Goal: Information Seeking & Learning: Learn about a topic

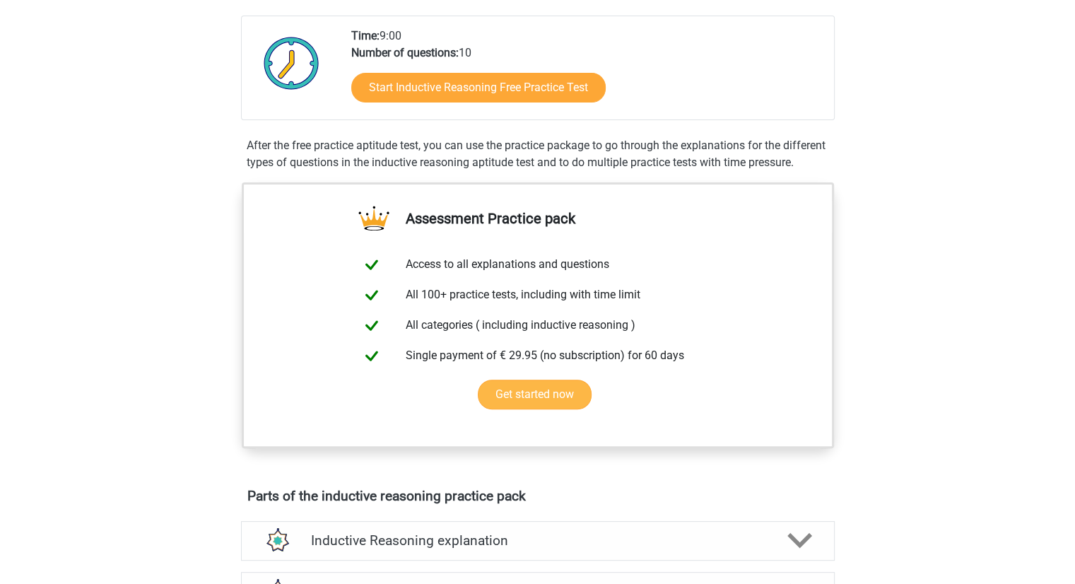
scroll to position [283, 0]
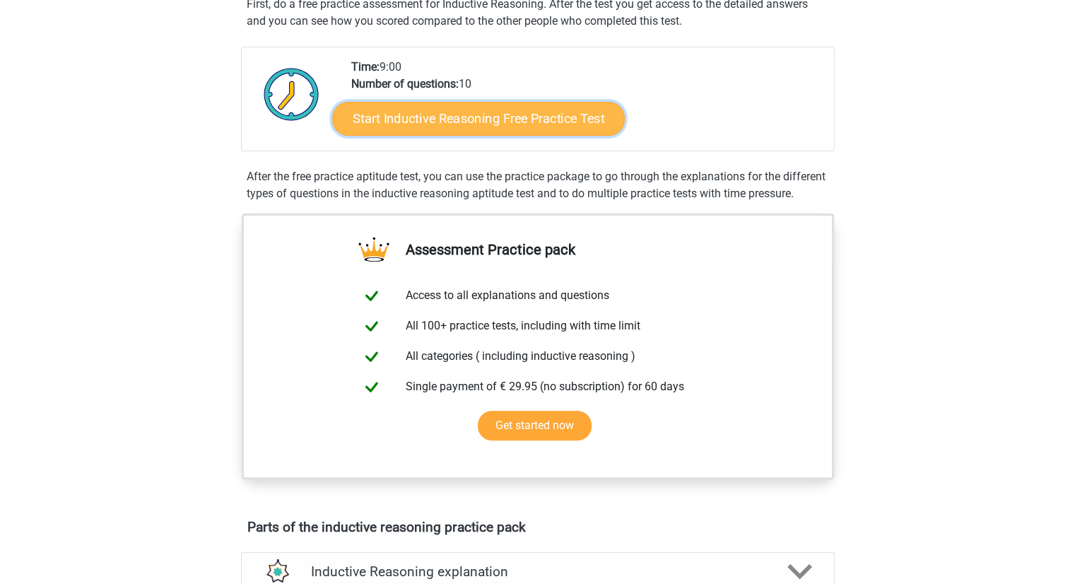
click at [461, 122] on link "Start Inductive Reasoning Free Practice Test" at bounding box center [478, 118] width 293 height 34
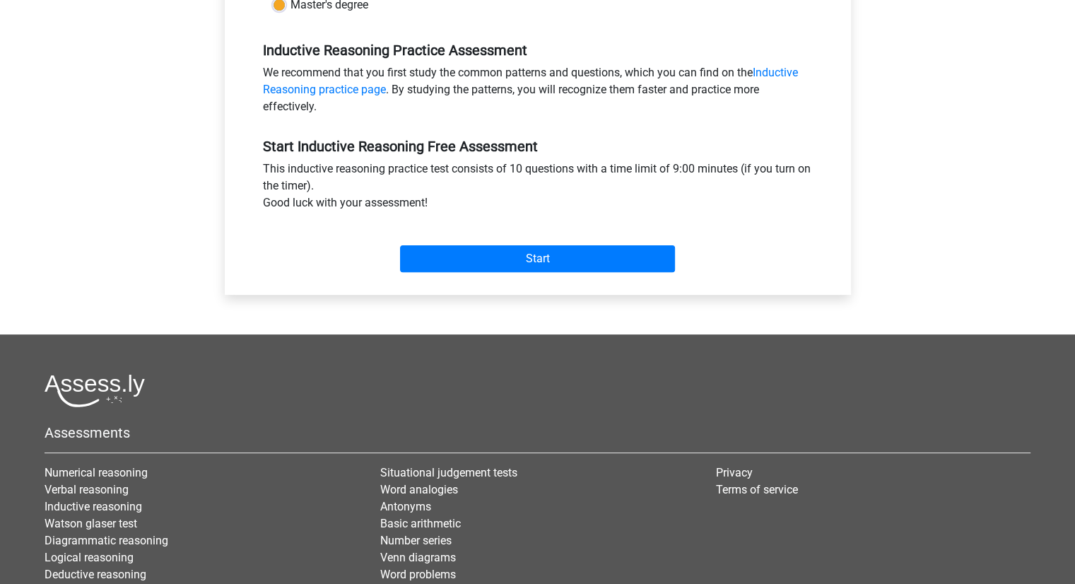
scroll to position [424, 0]
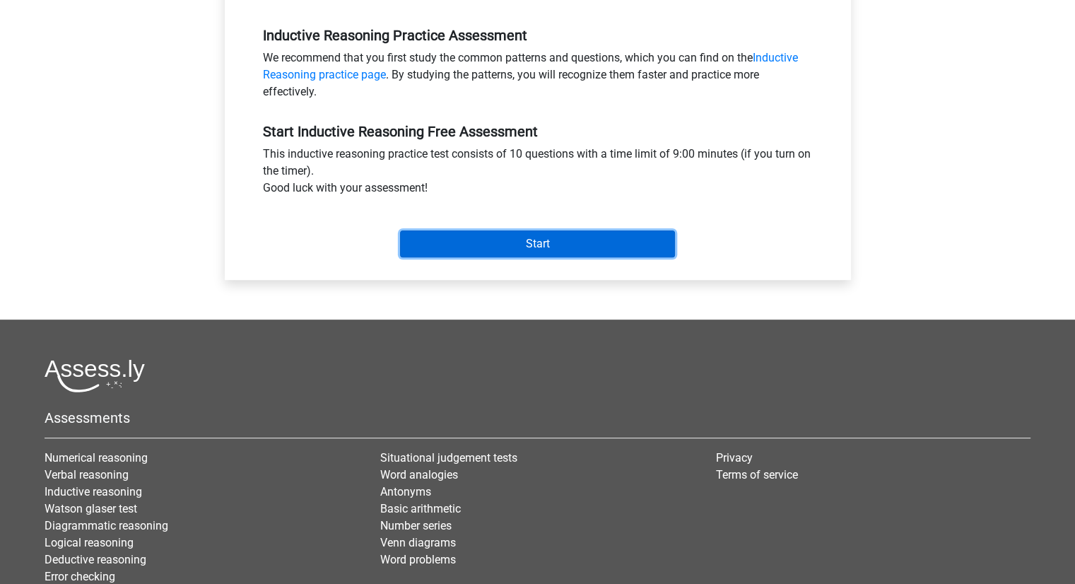
click at [477, 245] on input "Start" at bounding box center [537, 244] width 275 height 27
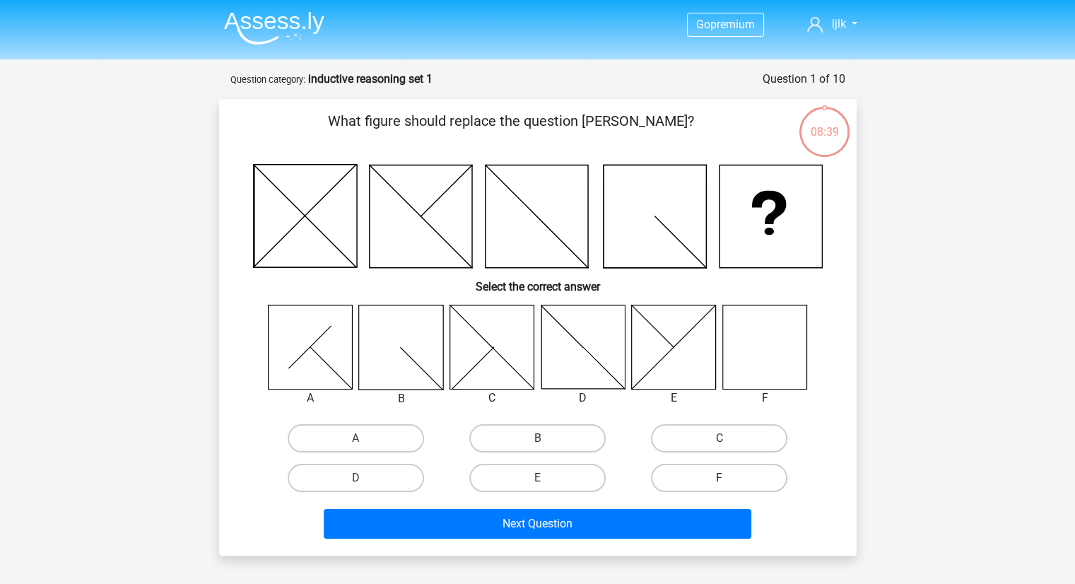
click at [730, 471] on label "F" at bounding box center [719, 478] width 136 height 28
click at [729, 478] on input "F" at bounding box center [724, 482] width 9 height 9
radio input "true"
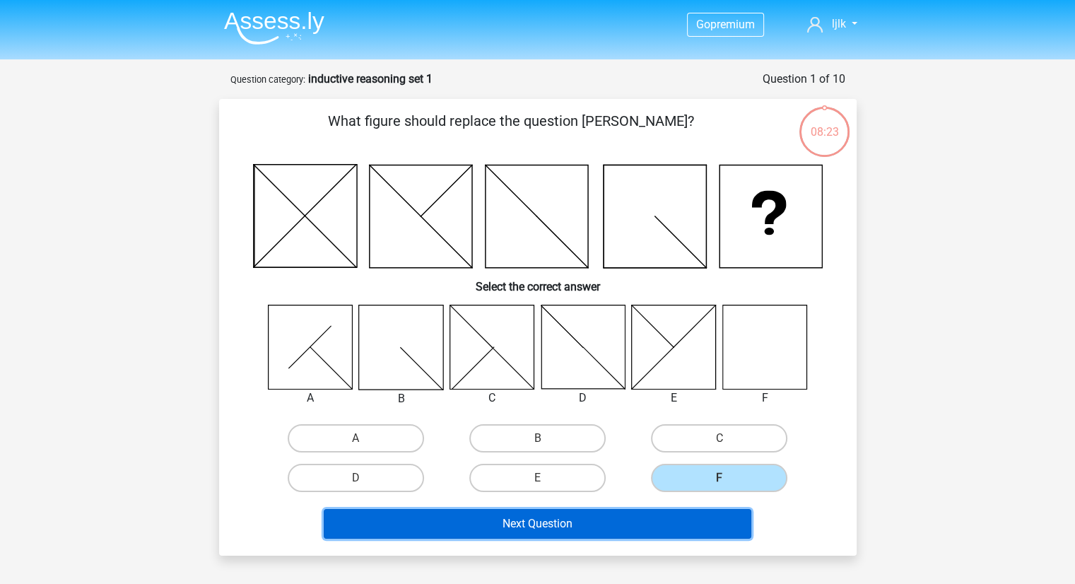
click at [665, 517] on button "Next Question" at bounding box center [538, 524] width 428 height 30
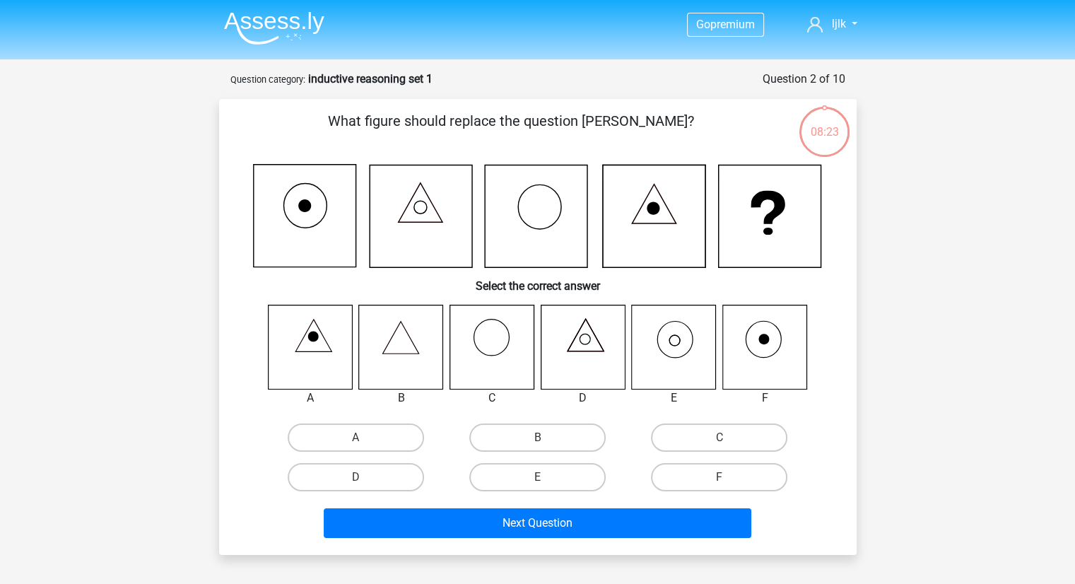
scroll to position [71, 0]
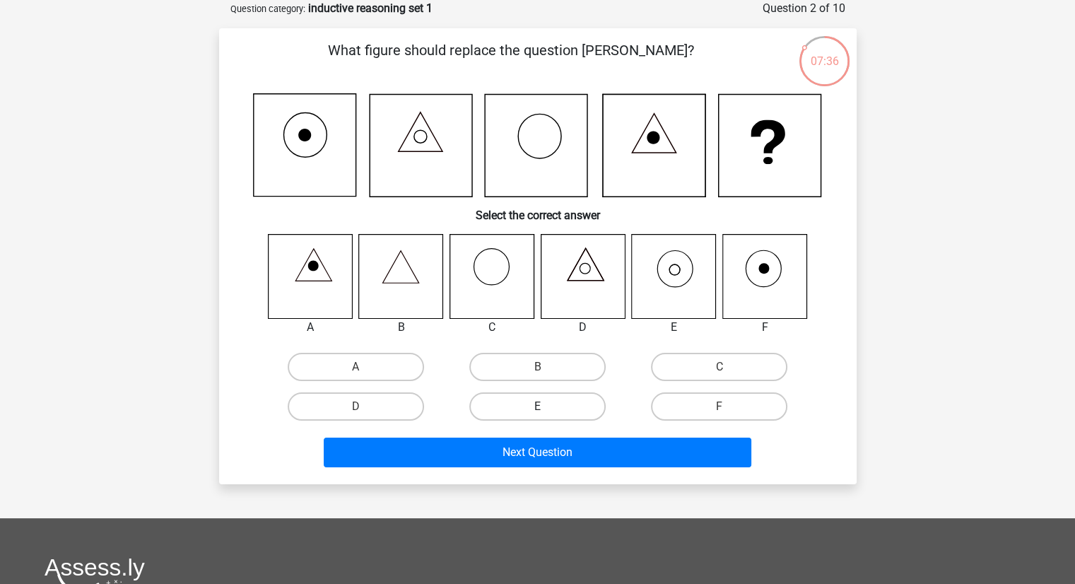
click at [507, 410] on label "E" at bounding box center [538, 406] width 136 height 28
click at [537, 410] on input "E" at bounding box center [541, 411] width 9 height 9
radio input "true"
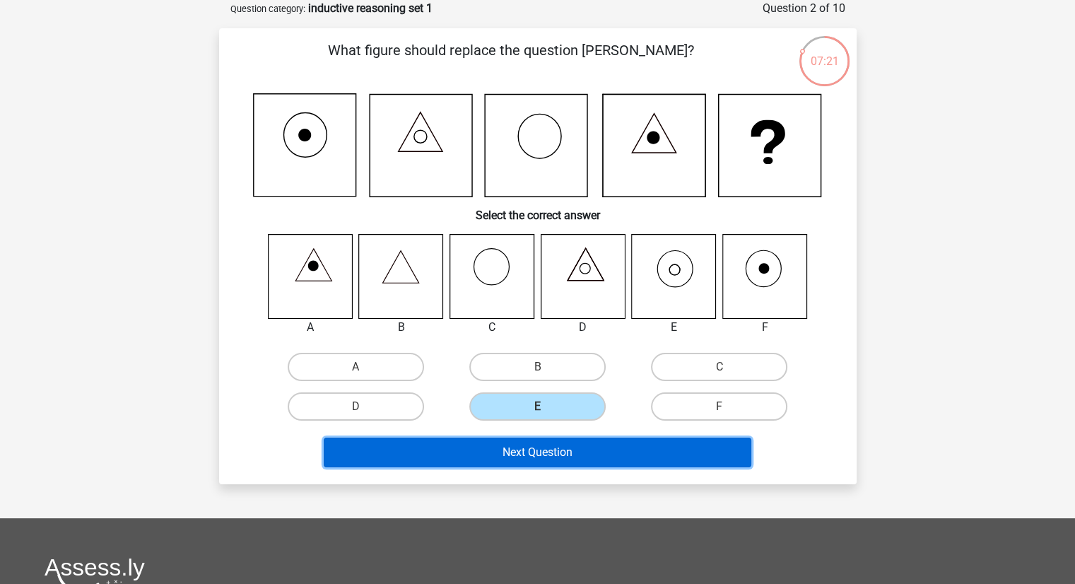
click at [634, 438] on button "Next Question" at bounding box center [538, 453] width 428 height 30
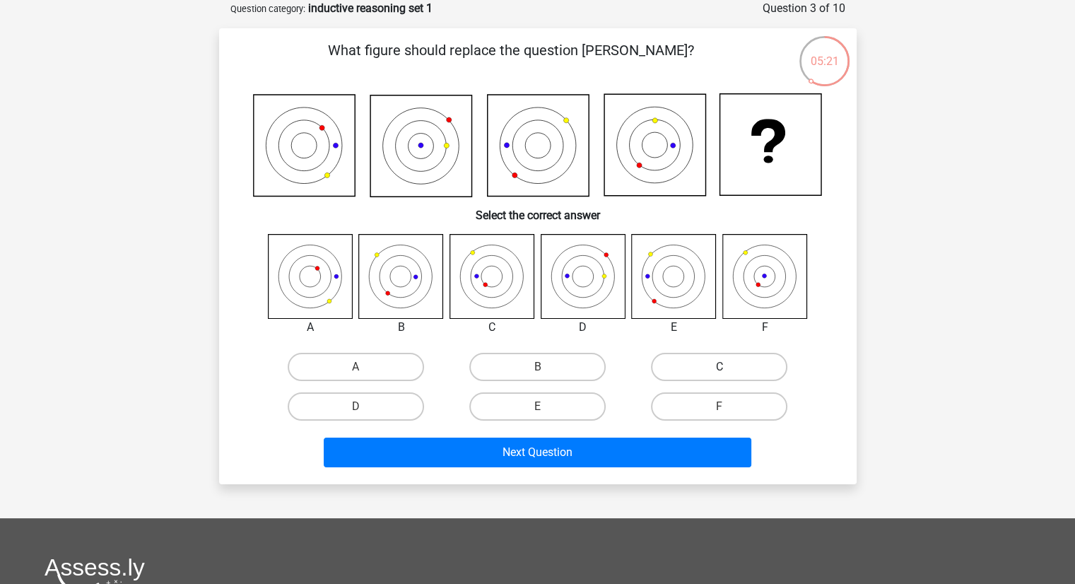
click at [663, 368] on label "C" at bounding box center [719, 367] width 136 height 28
click at [720, 368] on input "C" at bounding box center [724, 371] width 9 height 9
radio input "true"
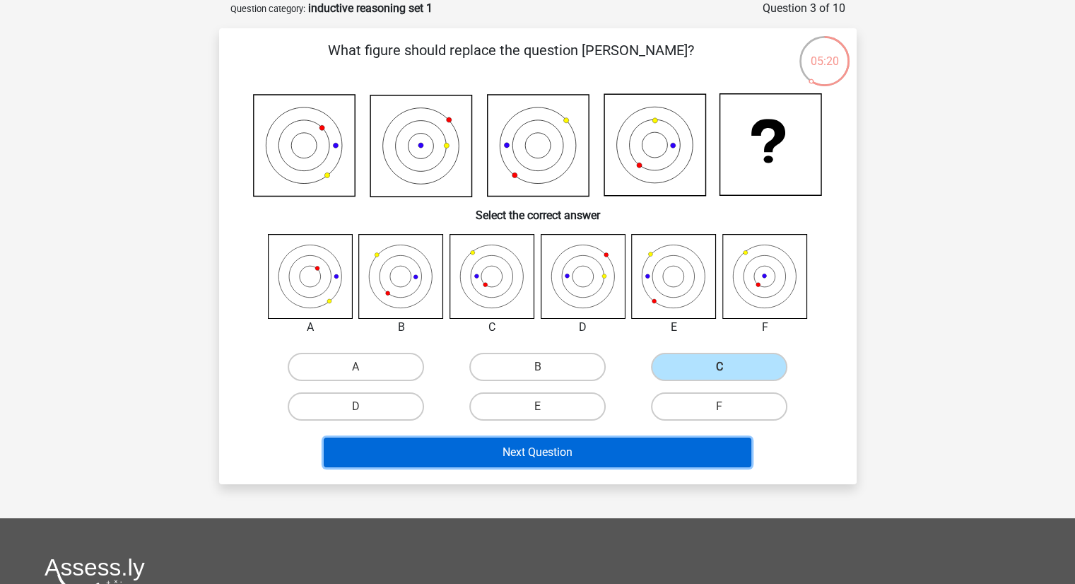
click at [580, 453] on button "Next Question" at bounding box center [538, 453] width 428 height 30
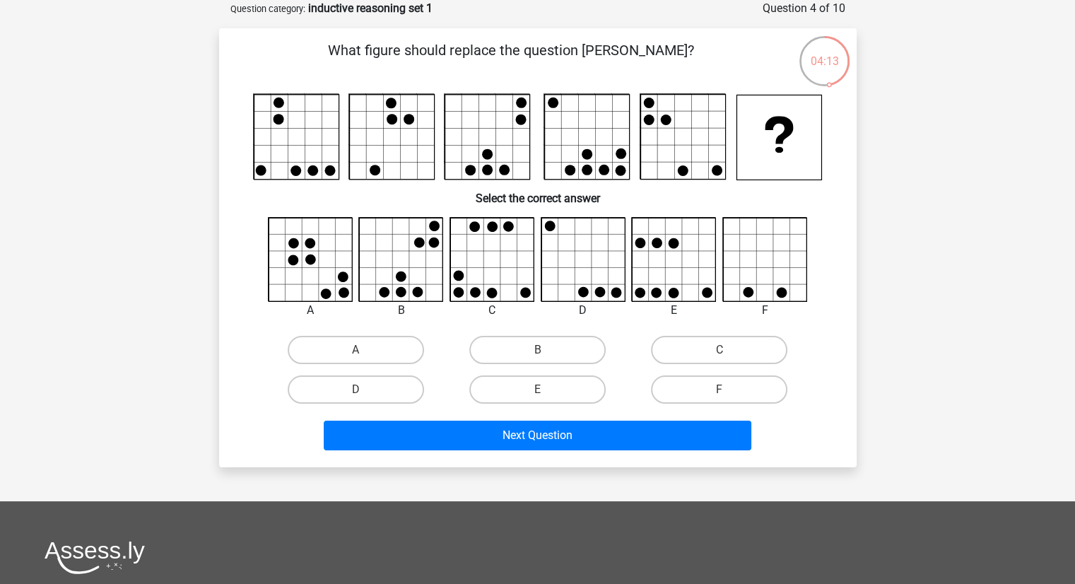
click at [576, 295] on icon at bounding box center [584, 260] width 84 height 84
click at [545, 356] on input "B" at bounding box center [541, 354] width 9 height 9
radio input "true"
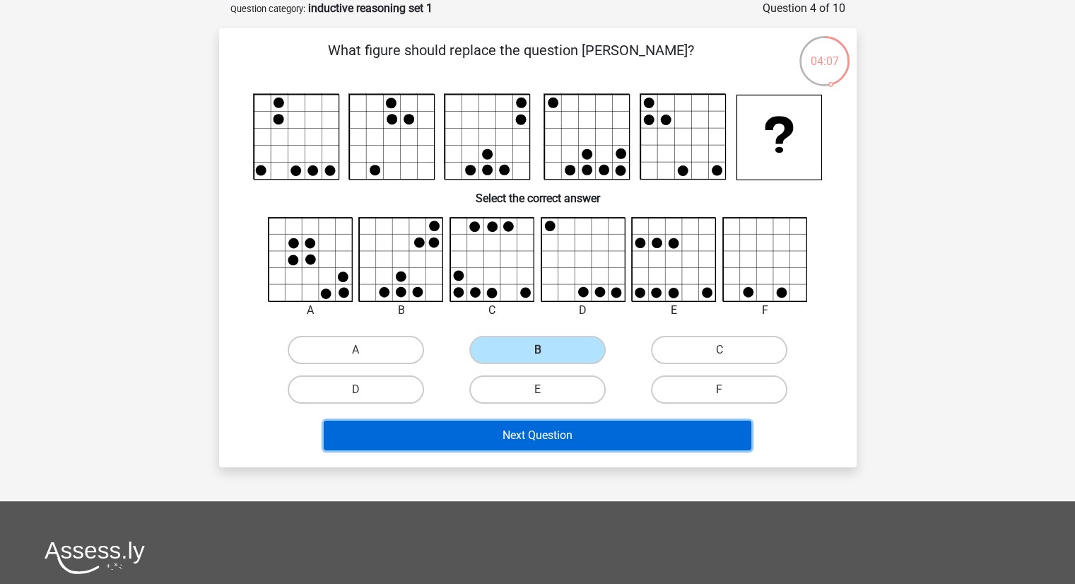
click at [531, 421] on button "Next Question" at bounding box center [538, 436] width 428 height 30
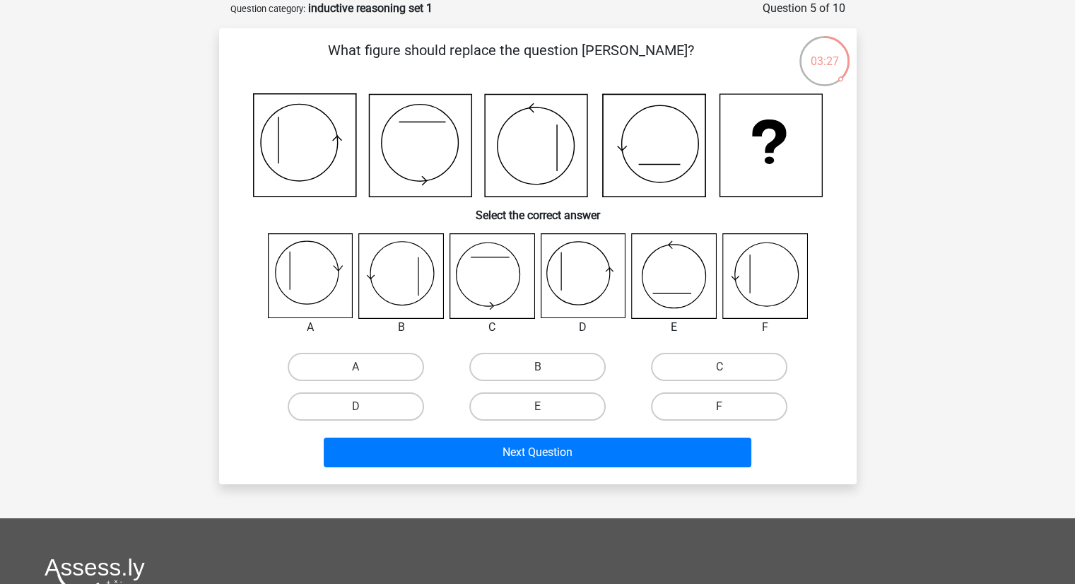
click at [706, 403] on label "F" at bounding box center [719, 406] width 136 height 28
click at [720, 407] on input "F" at bounding box center [724, 411] width 9 height 9
radio input "true"
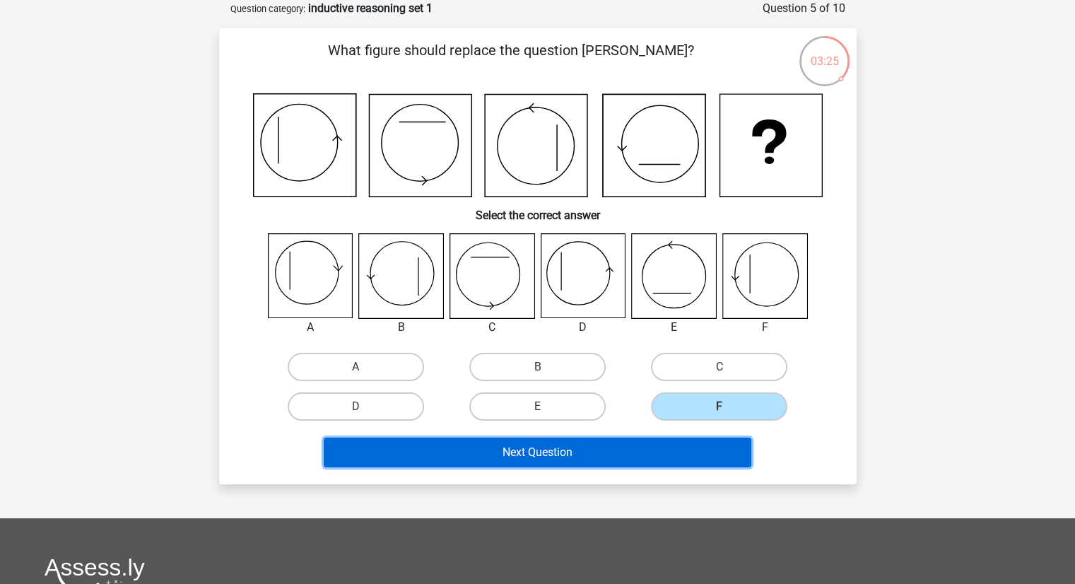
click at [619, 438] on button "Next Question" at bounding box center [538, 453] width 428 height 30
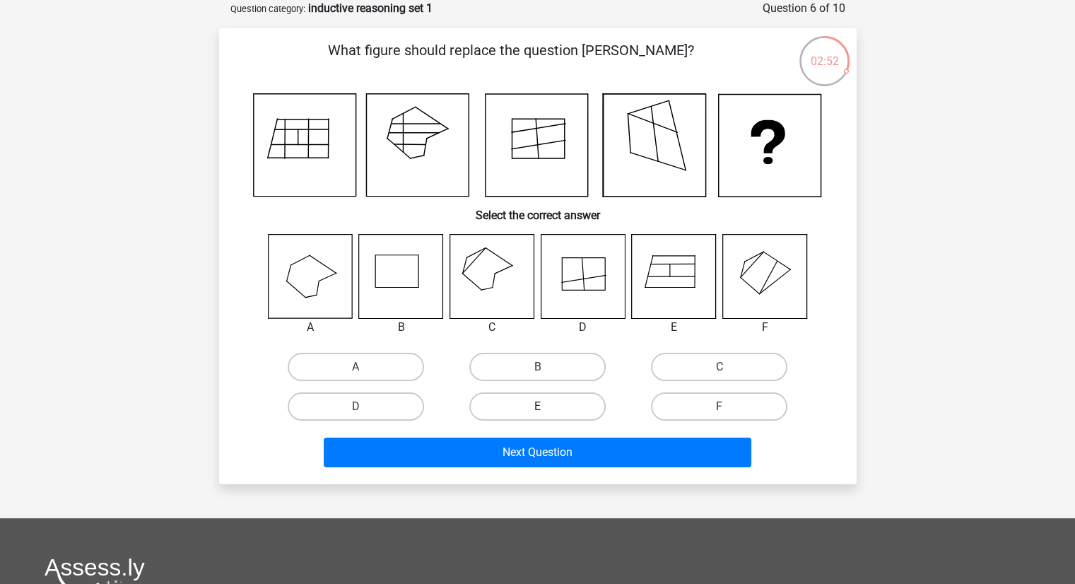
click at [542, 405] on label "E" at bounding box center [538, 406] width 136 height 28
click at [542, 407] on input "E" at bounding box center [541, 411] width 9 height 9
radio input "true"
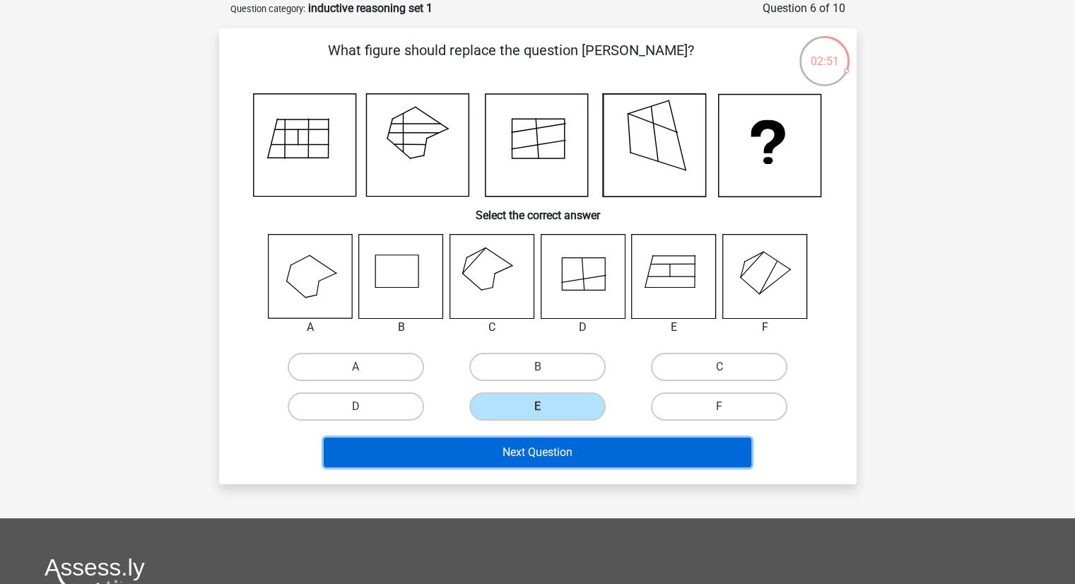
click at [560, 445] on button "Next Question" at bounding box center [538, 453] width 428 height 30
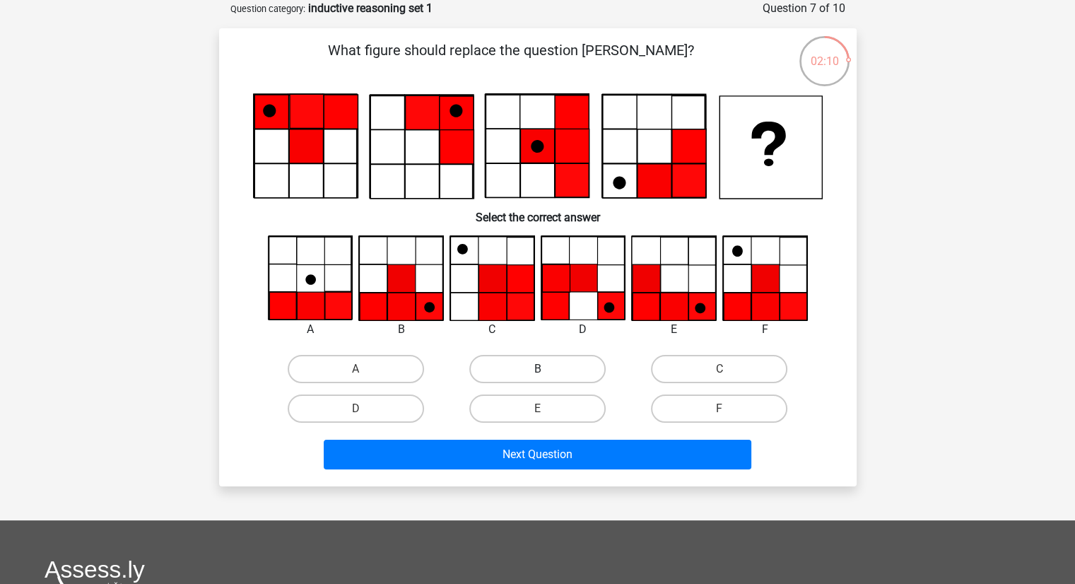
click at [535, 363] on label "B" at bounding box center [538, 369] width 136 height 28
click at [537, 369] on input "B" at bounding box center [541, 373] width 9 height 9
radio input "true"
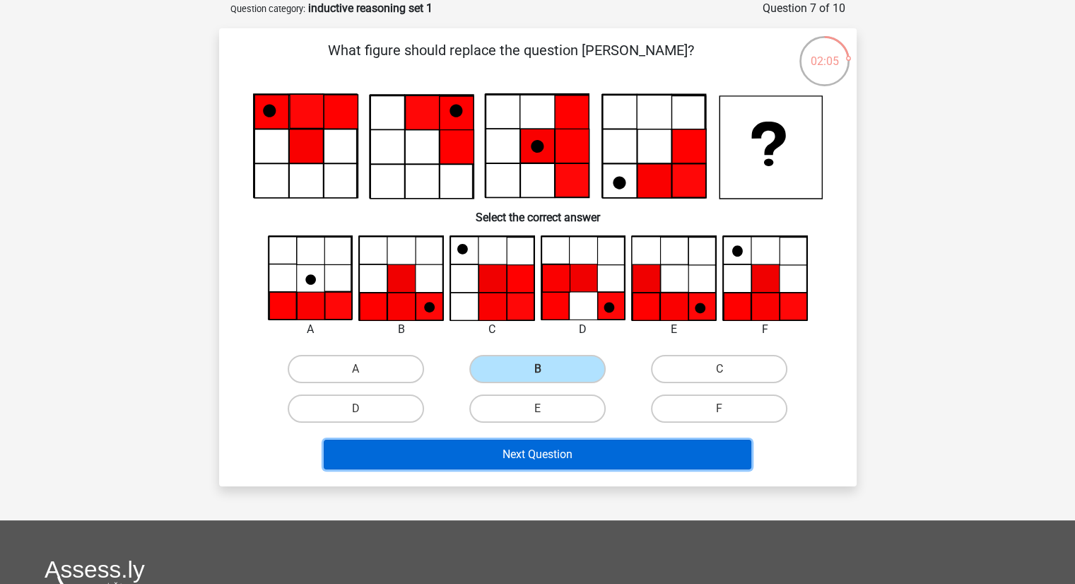
click at [591, 462] on button "Next Question" at bounding box center [538, 455] width 428 height 30
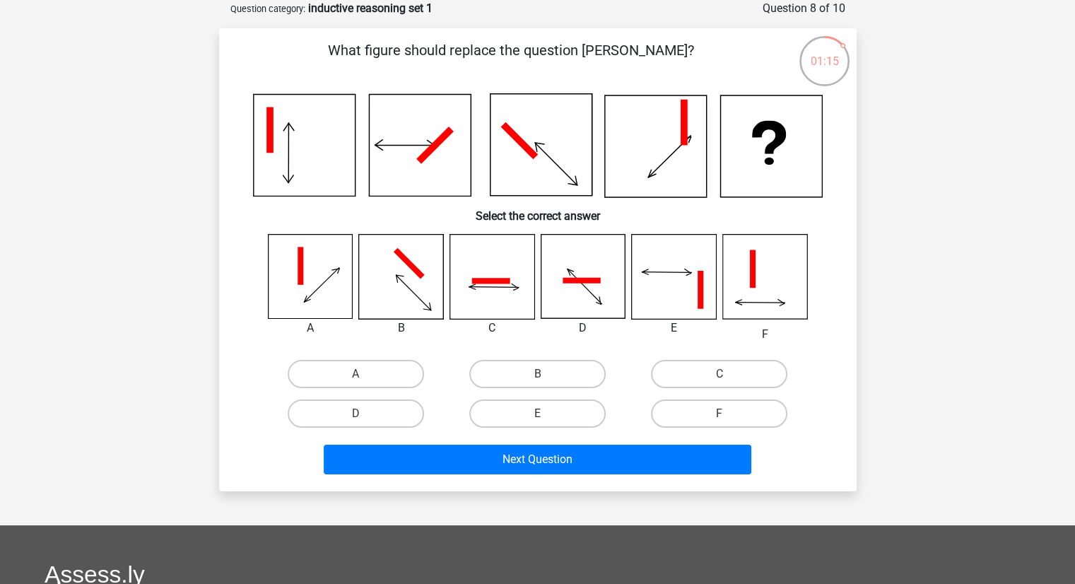
click at [753, 352] on div "A B C" at bounding box center [538, 333] width 593 height 199
click at [728, 371] on label "C" at bounding box center [719, 374] width 136 height 28
click at [728, 374] on input "C" at bounding box center [724, 378] width 9 height 9
radio input "true"
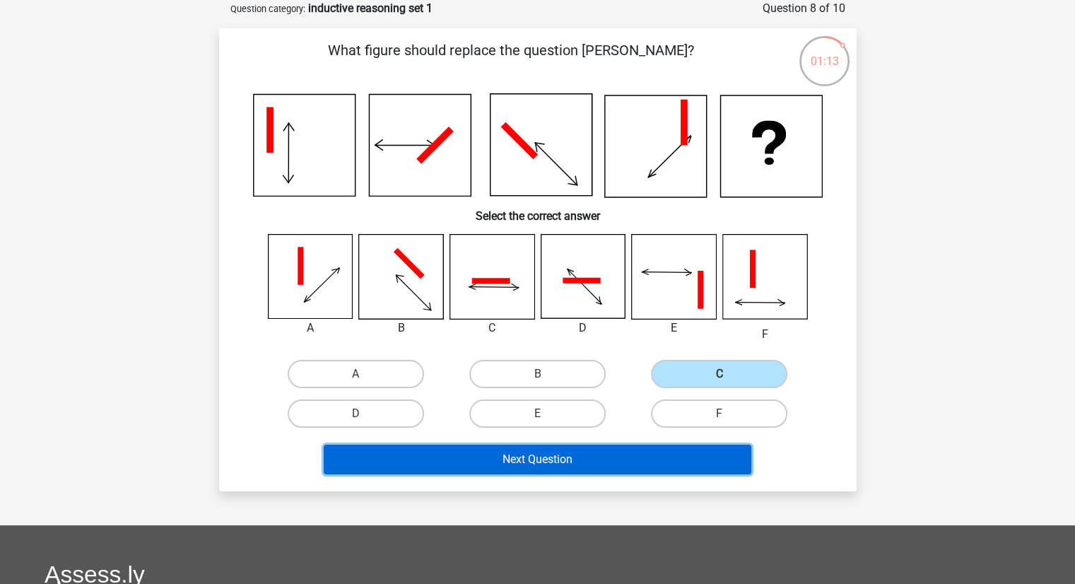
click at [648, 448] on button "Next Question" at bounding box center [538, 460] width 428 height 30
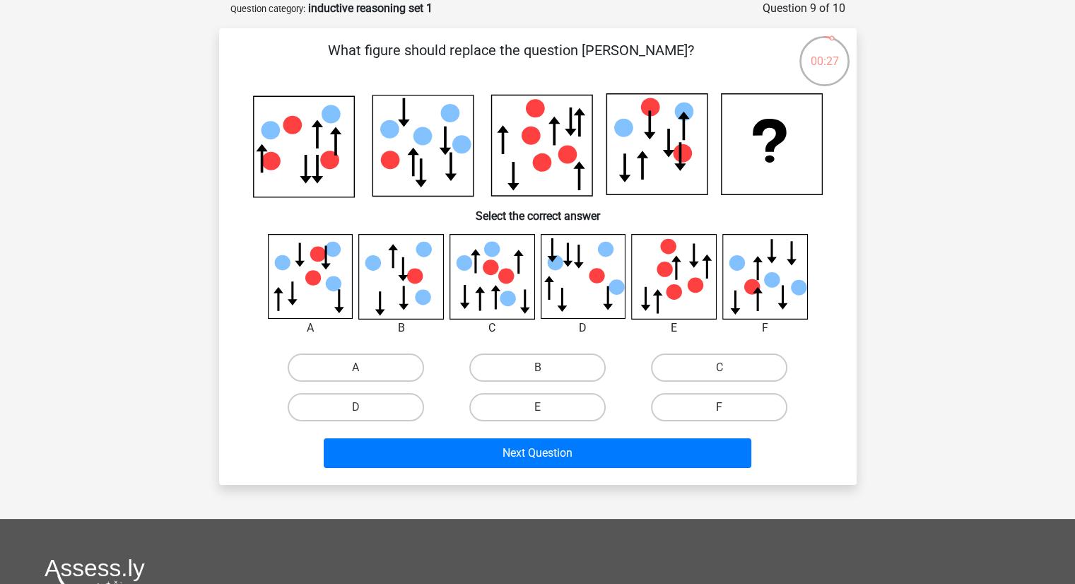
click at [687, 397] on label "F" at bounding box center [719, 407] width 136 height 28
click at [720, 407] on input "F" at bounding box center [724, 411] width 9 height 9
radio input "true"
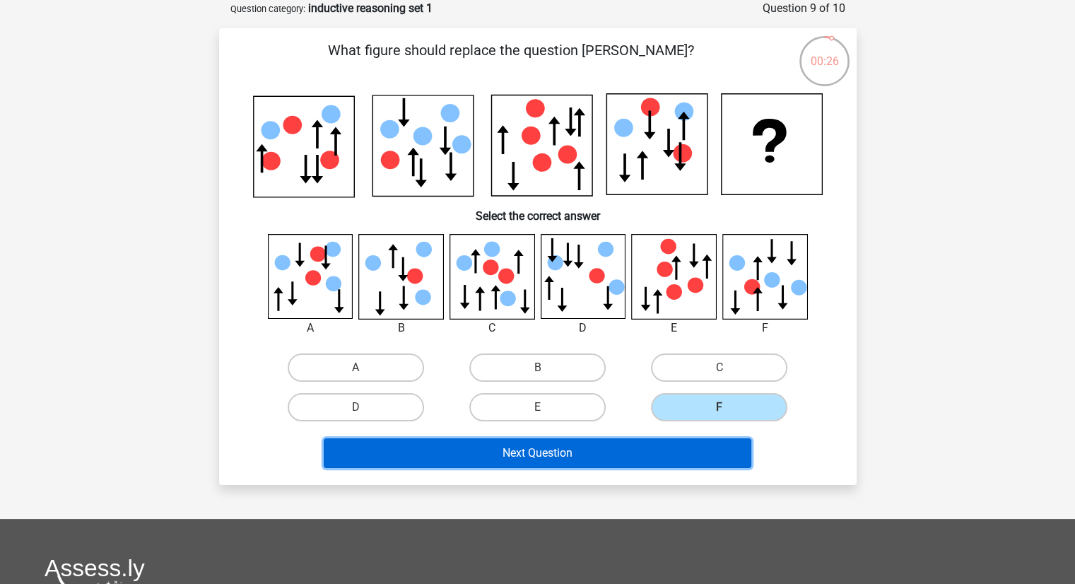
click at [645, 450] on button "Next Question" at bounding box center [538, 453] width 428 height 30
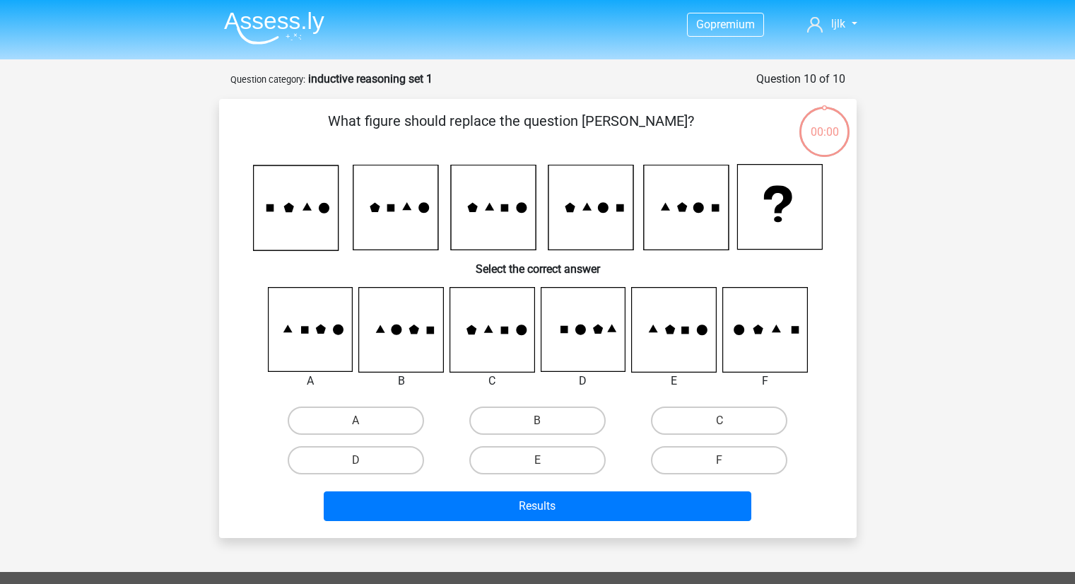
scroll to position [71, 0]
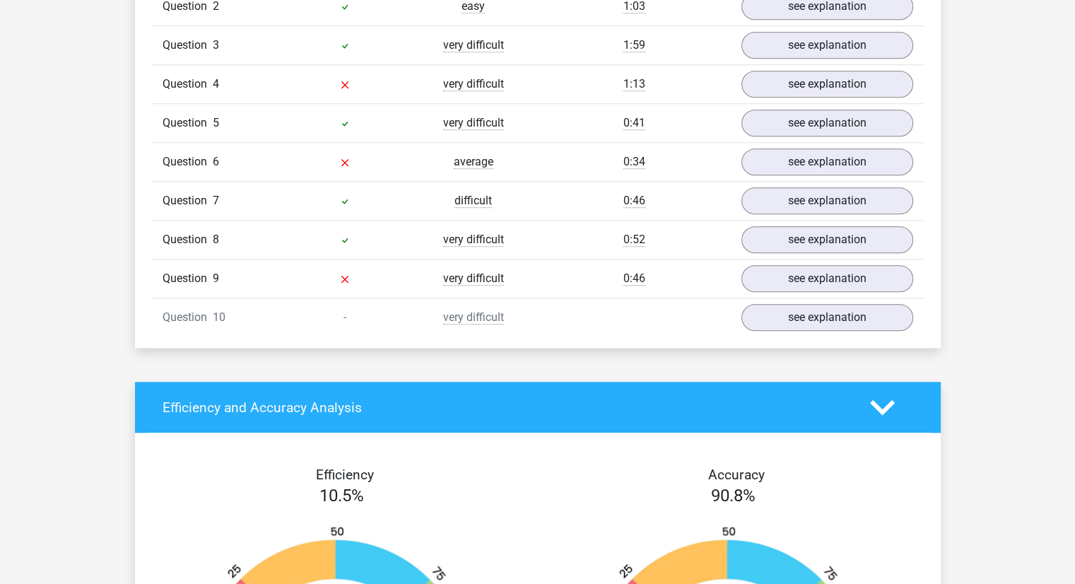
scroll to position [1244, 0]
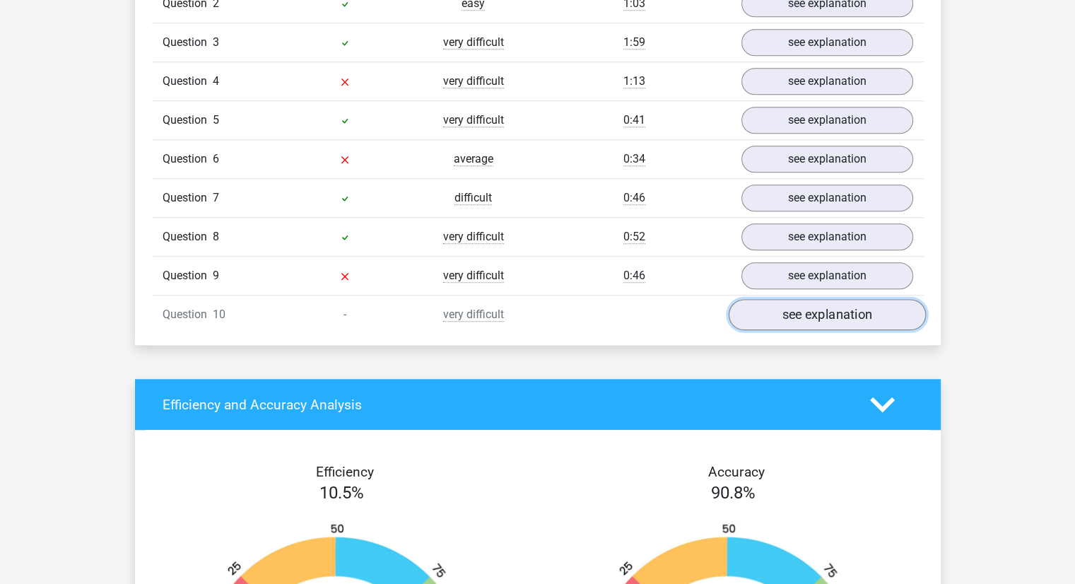
click at [807, 303] on link "see explanation" at bounding box center [826, 314] width 197 height 31
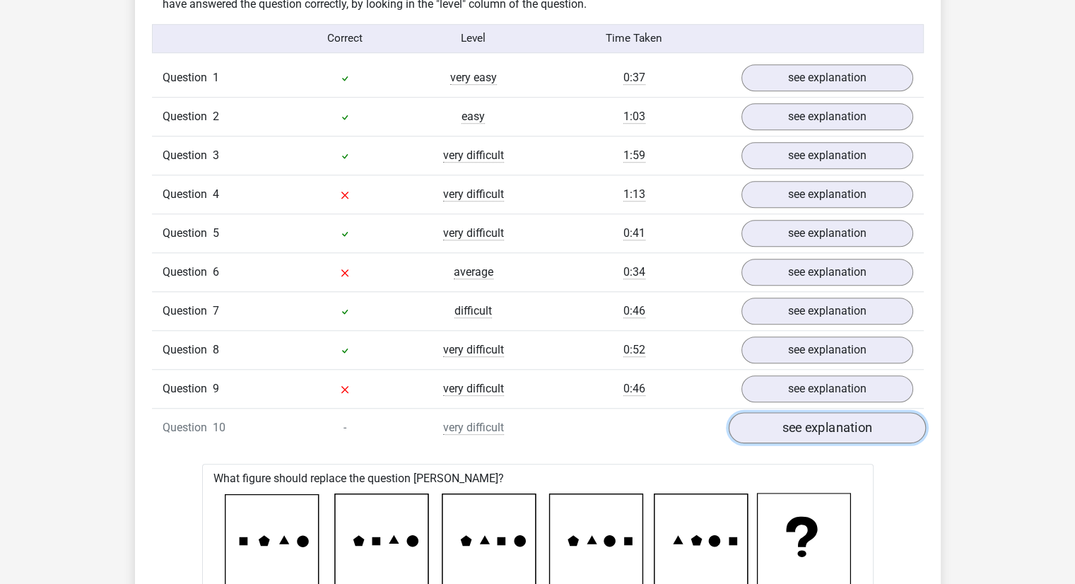
scroll to position [1103, 0]
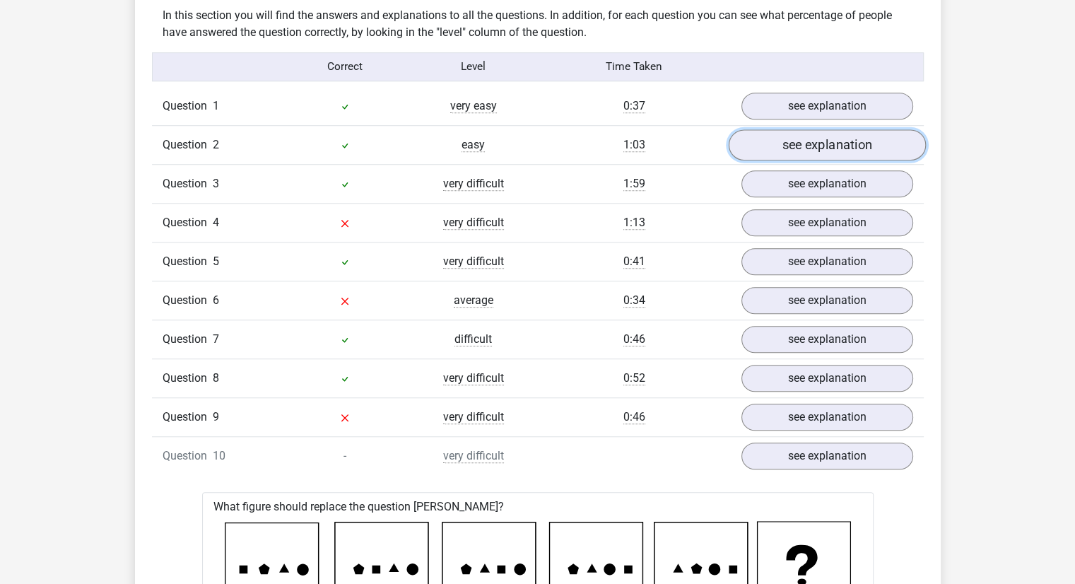
click at [817, 153] on link "see explanation" at bounding box center [826, 144] width 197 height 31
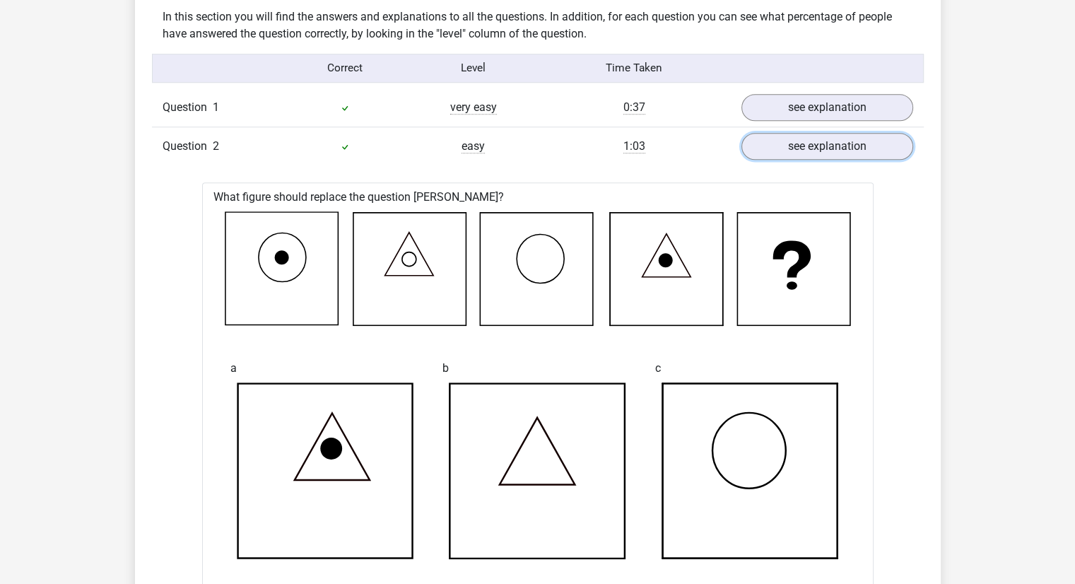
scroll to position [1075, 0]
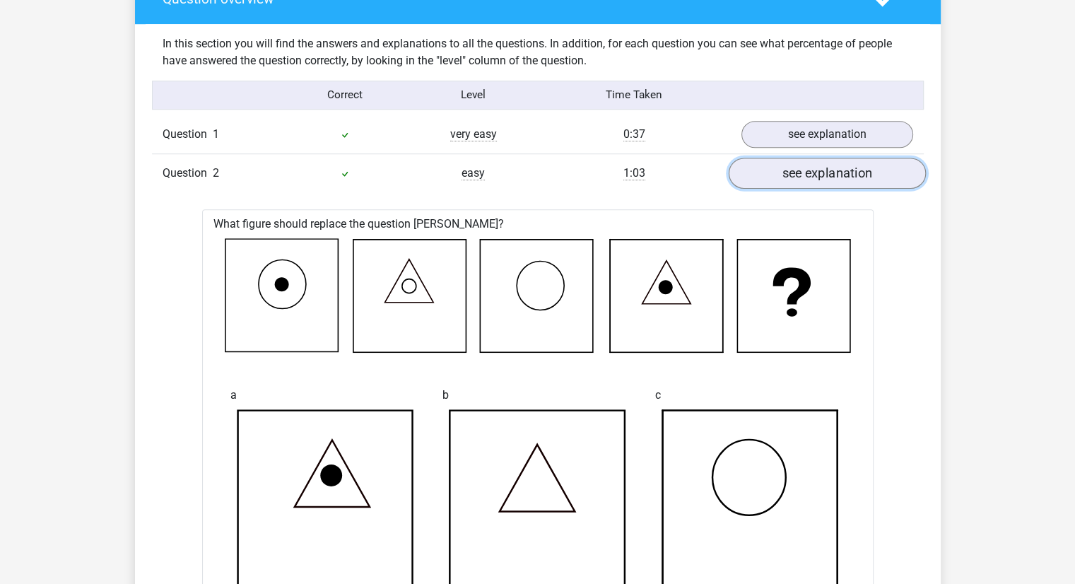
click at [806, 180] on link "see explanation" at bounding box center [826, 173] width 197 height 31
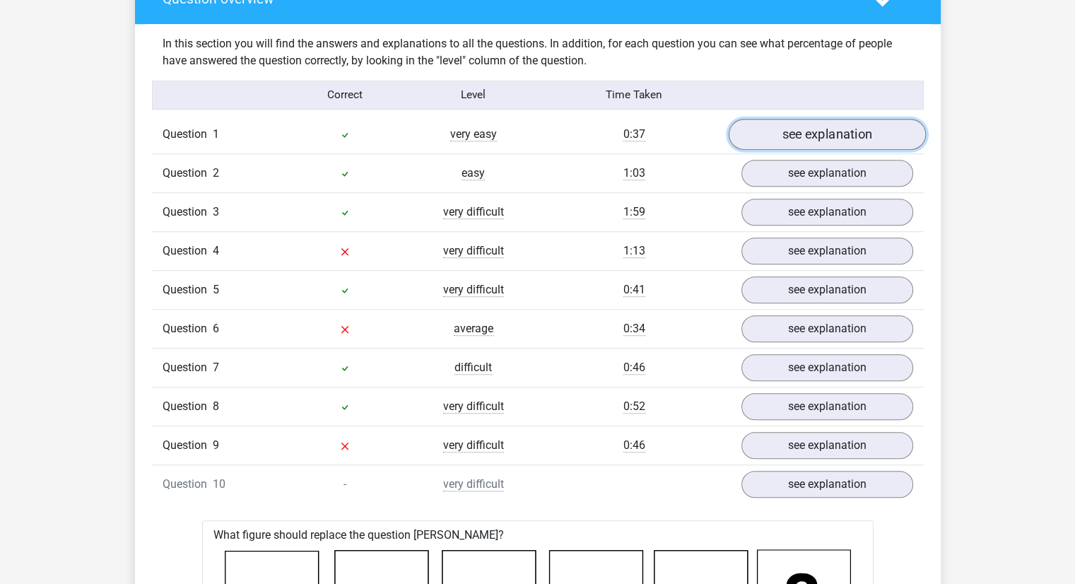
click at [817, 139] on link "see explanation" at bounding box center [826, 134] width 197 height 31
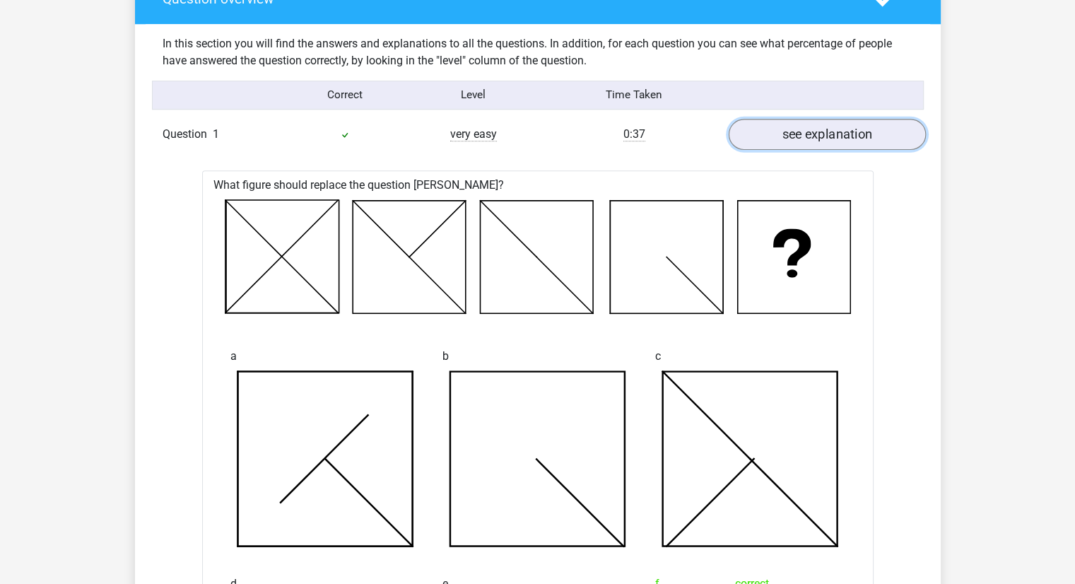
click at [817, 139] on link "see explanation" at bounding box center [826, 134] width 197 height 31
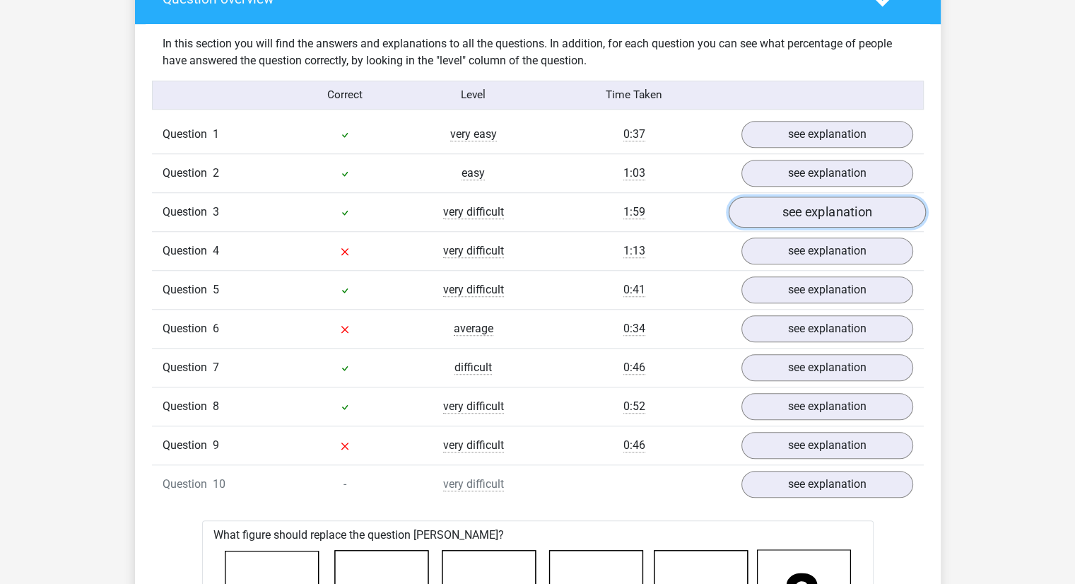
click at [800, 222] on link "see explanation" at bounding box center [826, 212] width 197 height 31
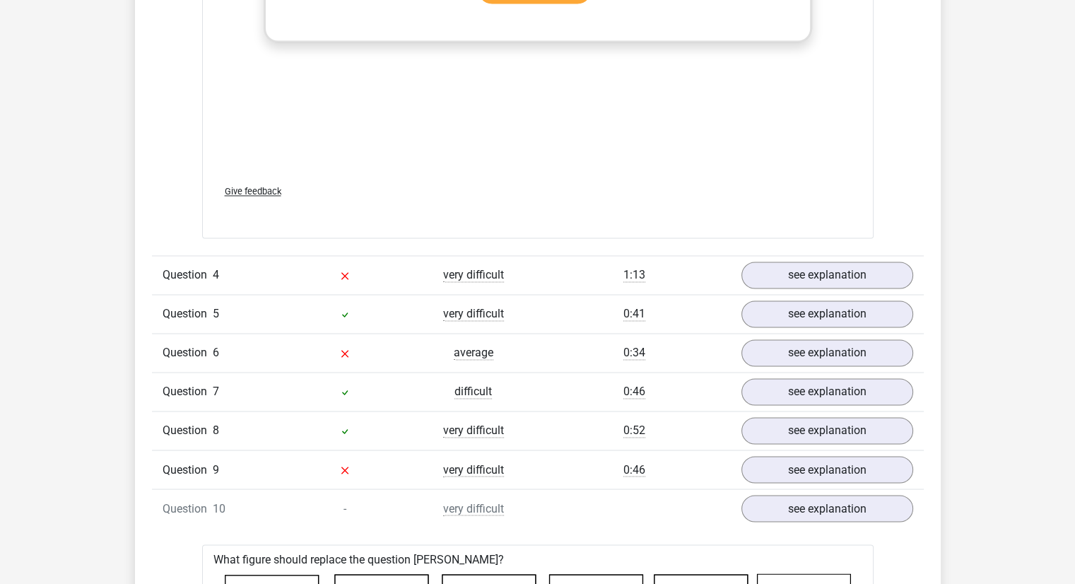
scroll to position [2263, 0]
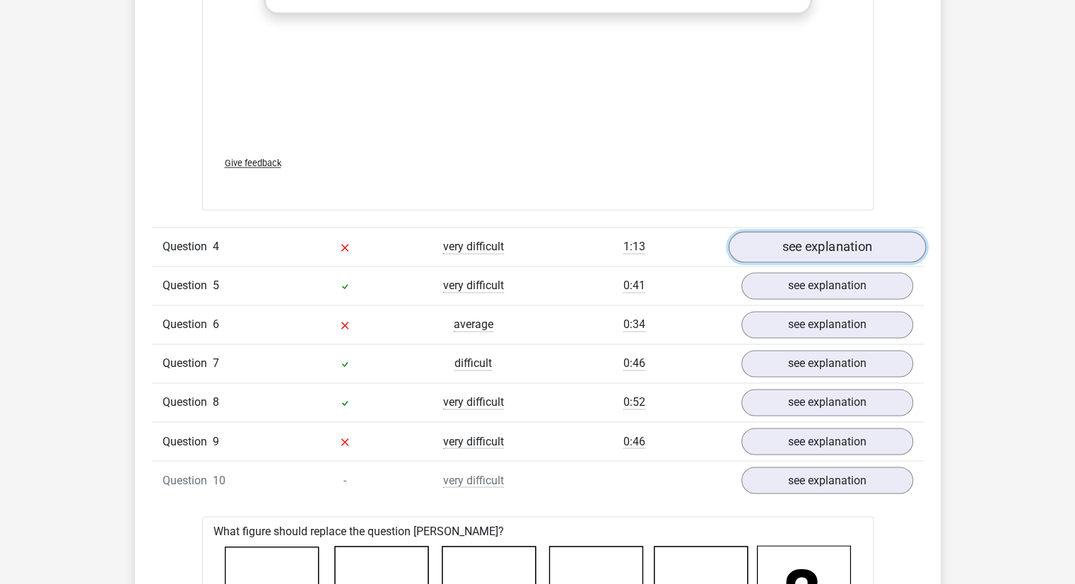
click at [811, 235] on link "see explanation" at bounding box center [826, 246] width 197 height 31
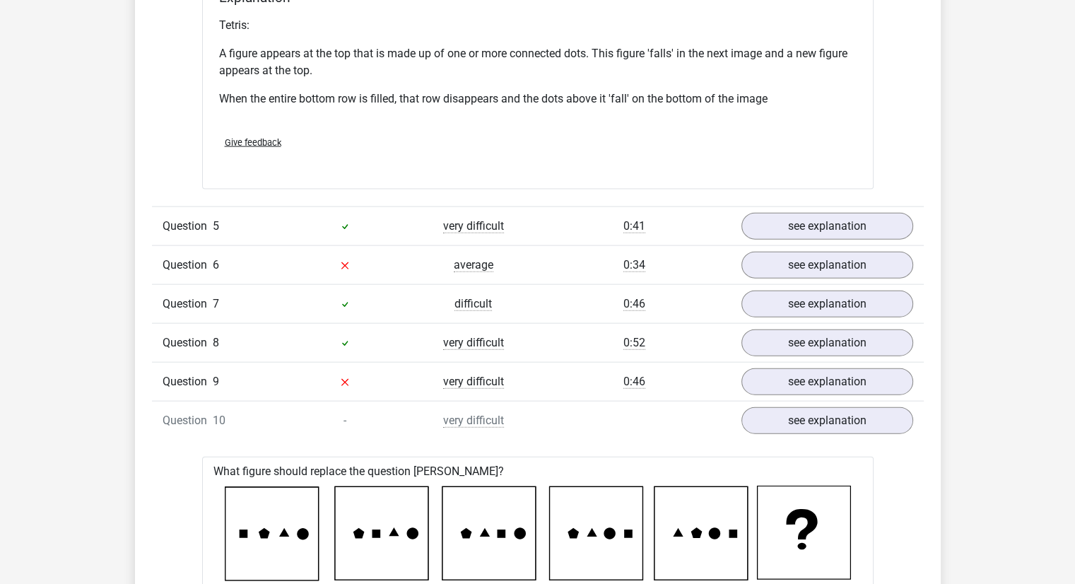
scroll to position [3168, 0]
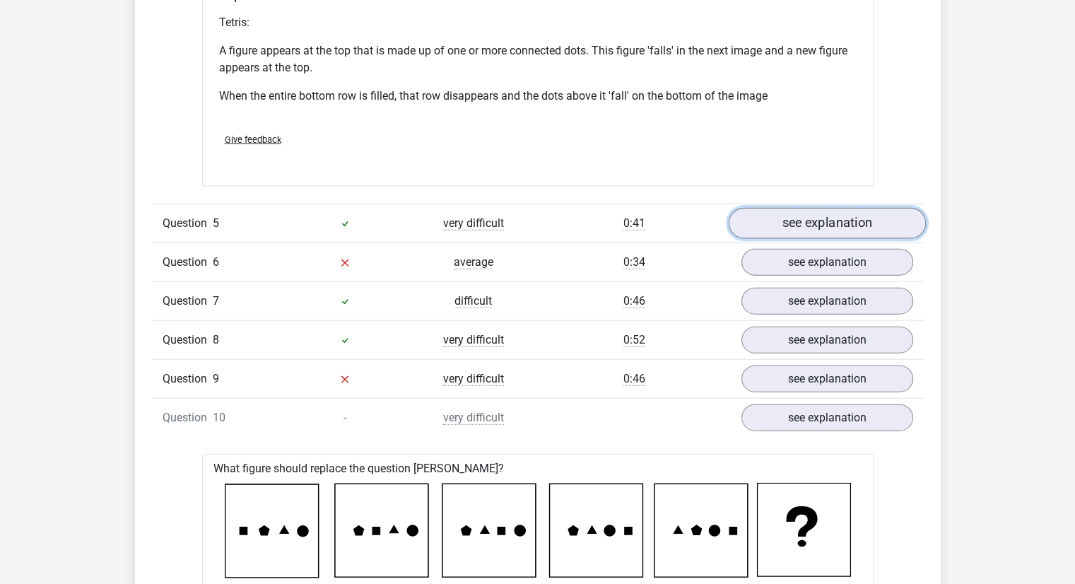
click at [817, 225] on link "see explanation" at bounding box center [826, 223] width 197 height 31
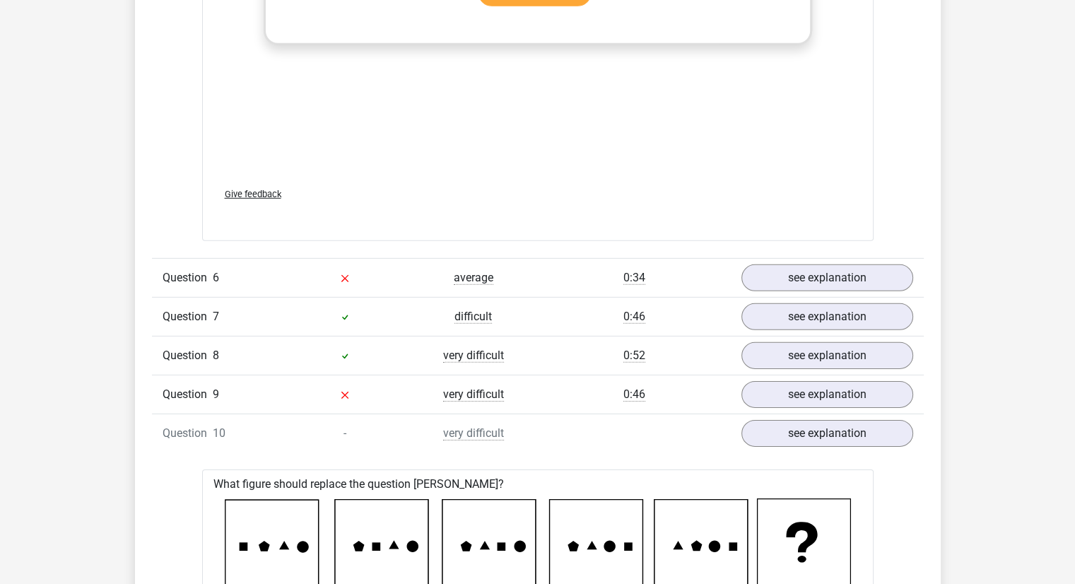
scroll to position [4356, 0]
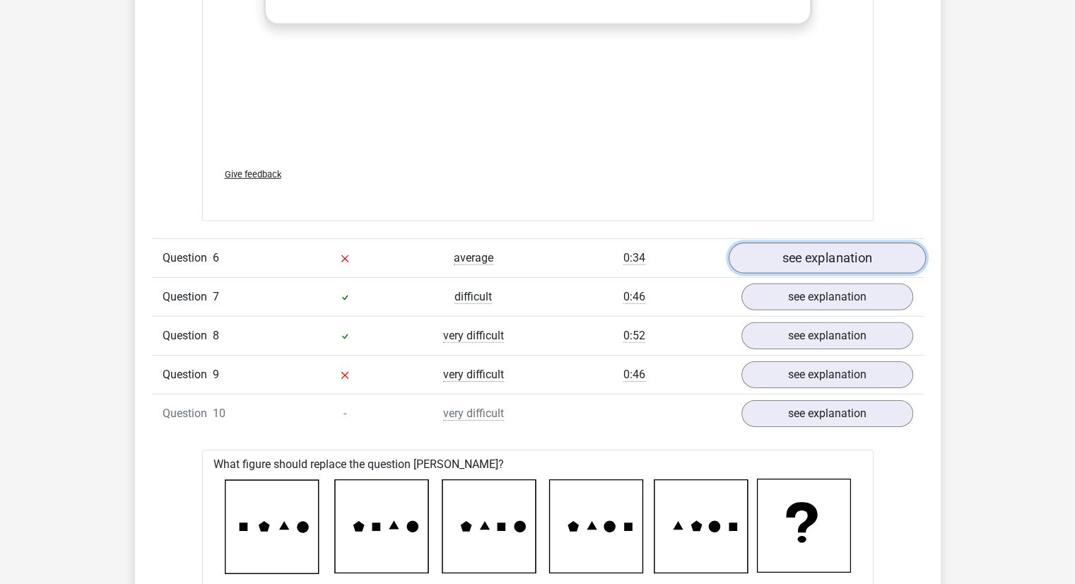
click at [841, 252] on link "see explanation" at bounding box center [826, 258] width 197 height 31
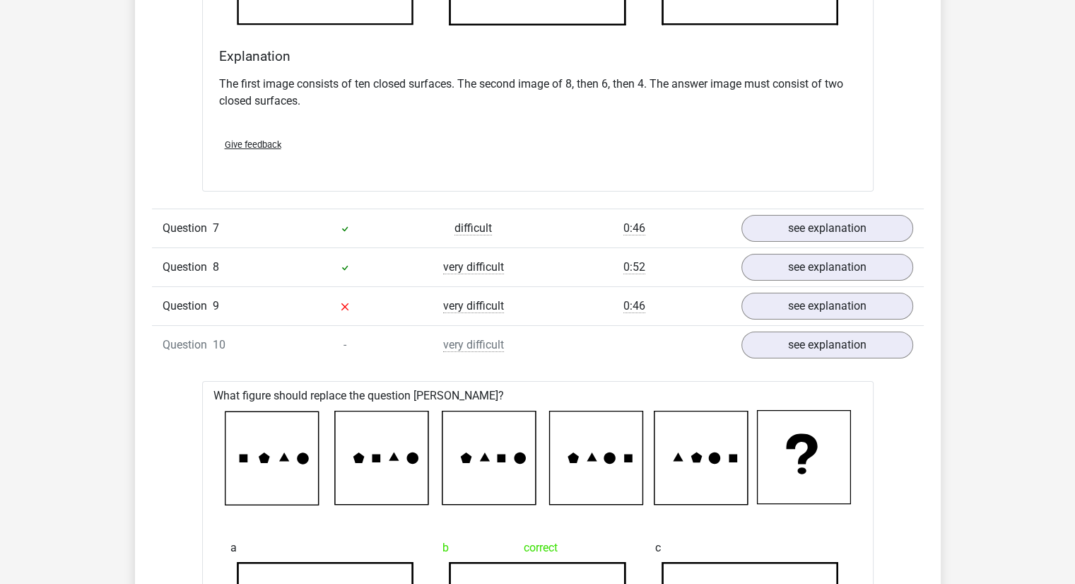
scroll to position [5232, 0]
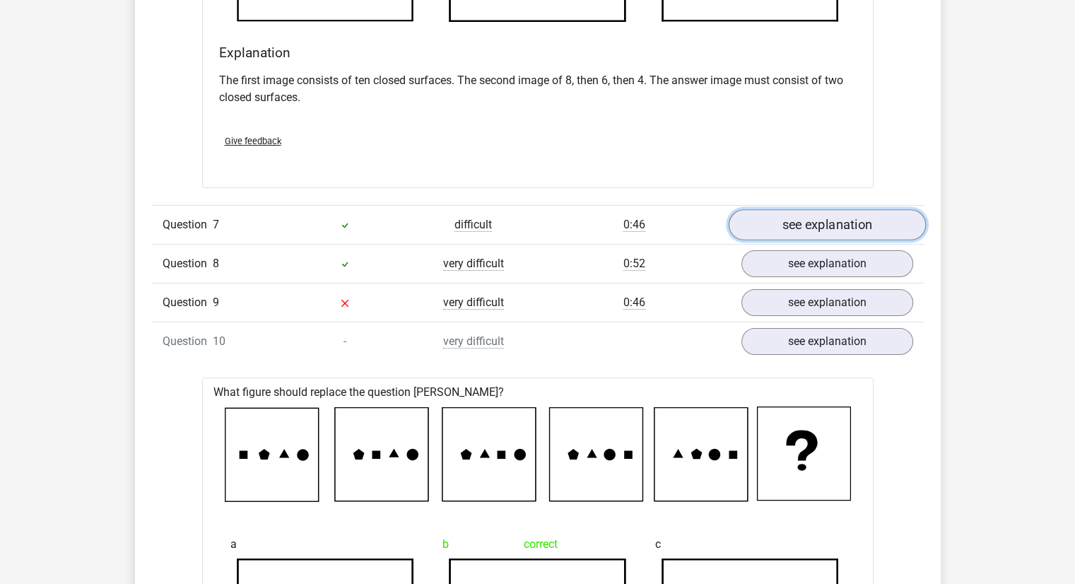
click at [776, 216] on link "see explanation" at bounding box center [826, 224] width 197 height 31
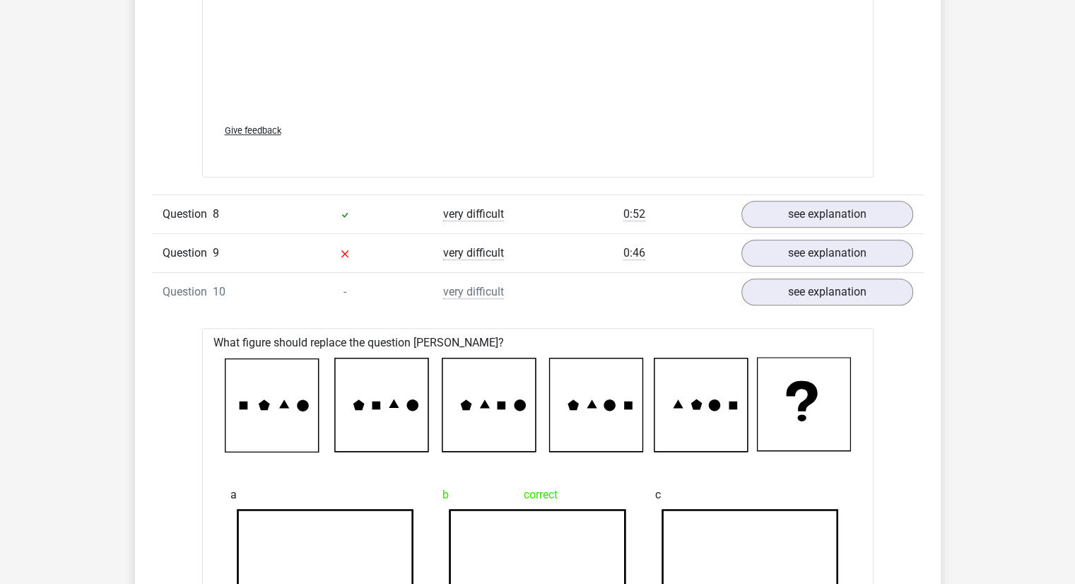
scroll to position [6477, 0]
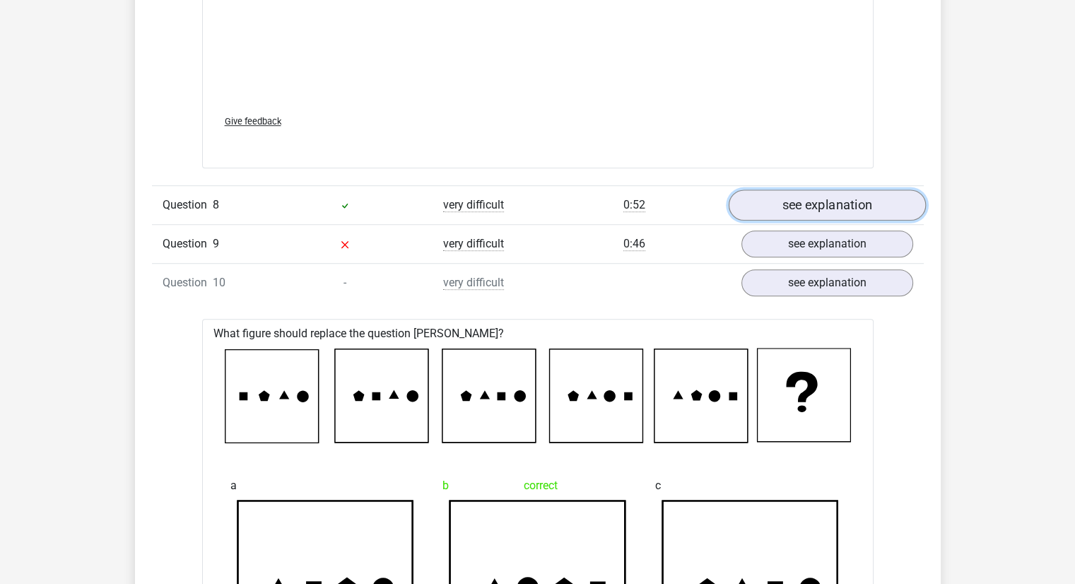
click at [807, 194] on link "see explanation" at bounding box center [826, 205] width 197 height 31
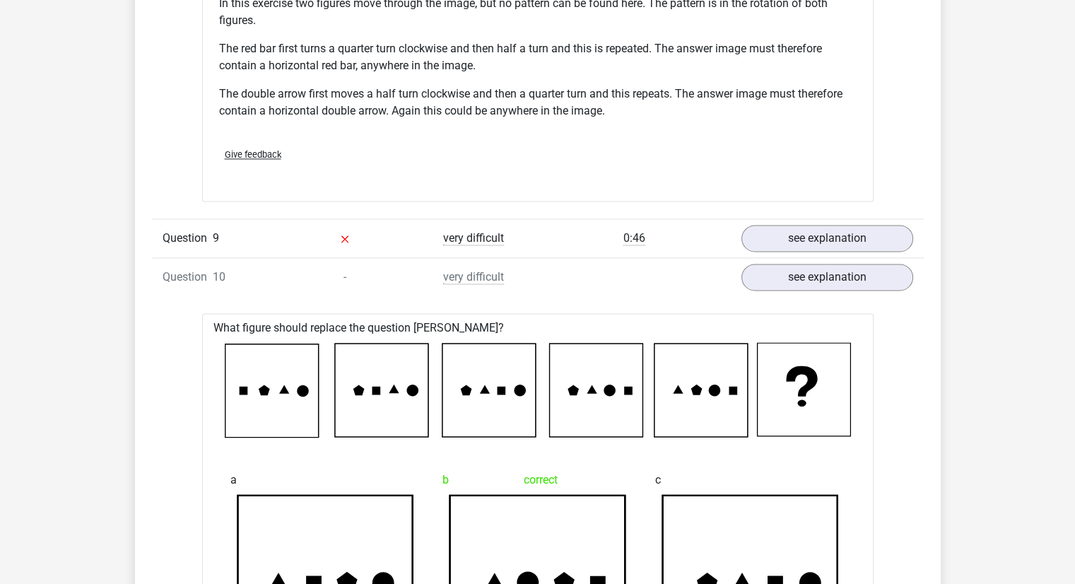
scroll to position [7382, 0]
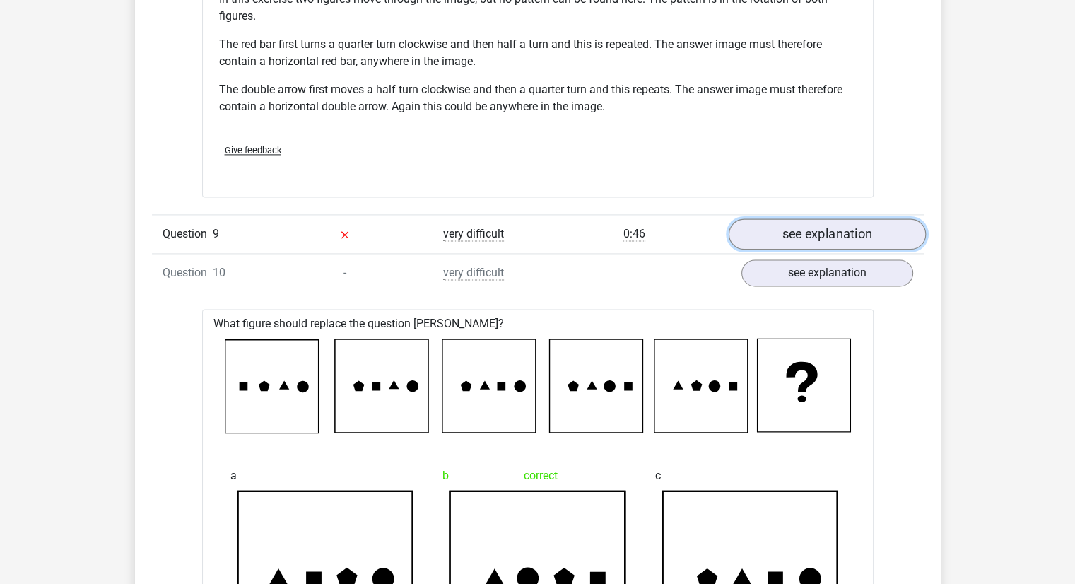
click at [817, 235] on link "see explanation" at bounding box center [826, 234] width 197 height 31
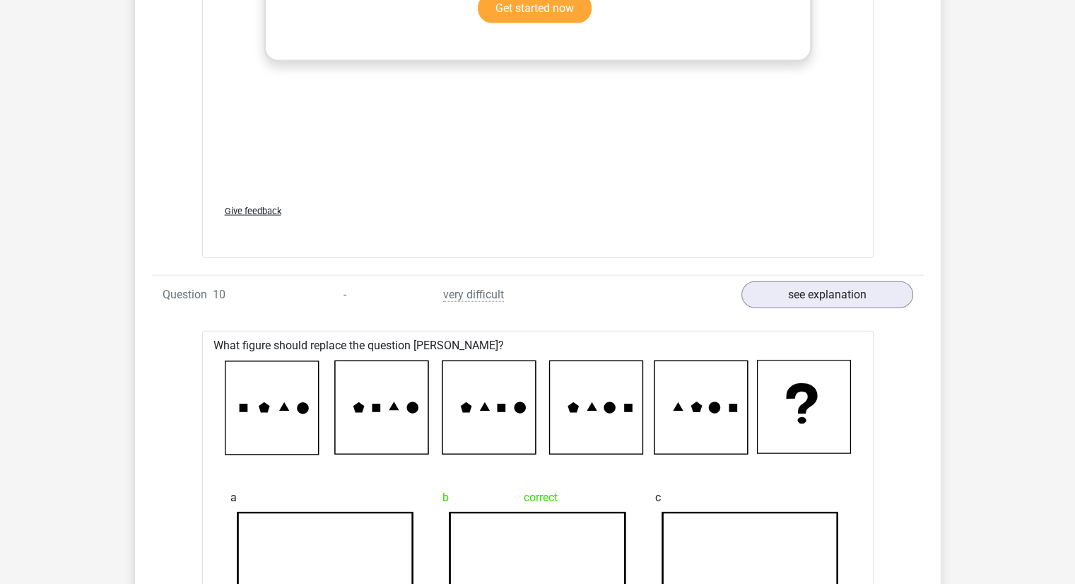
scroll to position [8542, 0]
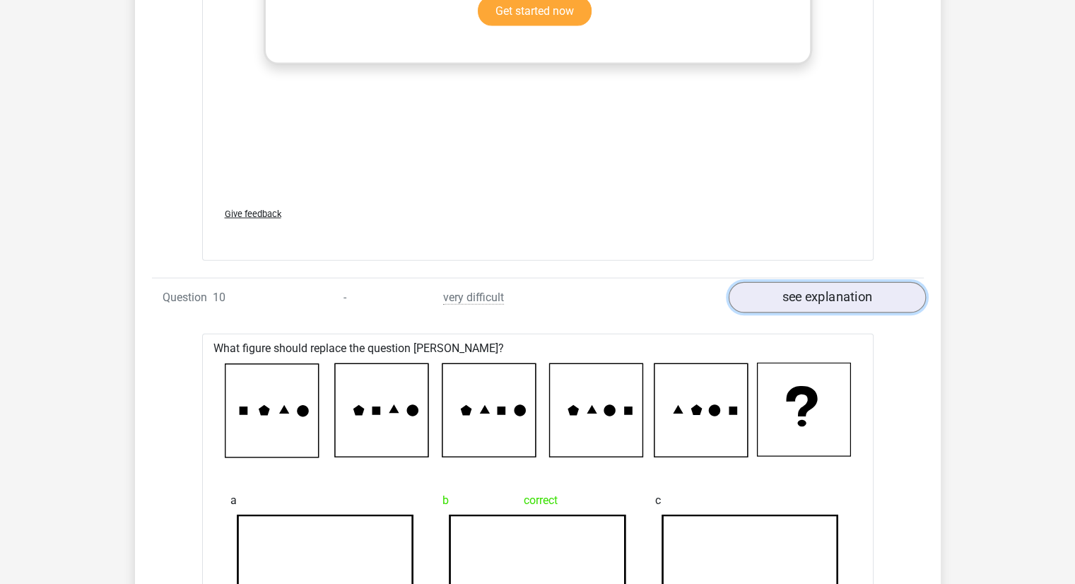
click at [858, 286] on link "see explanation" at bounding box center [826, 297] width 197 height 31
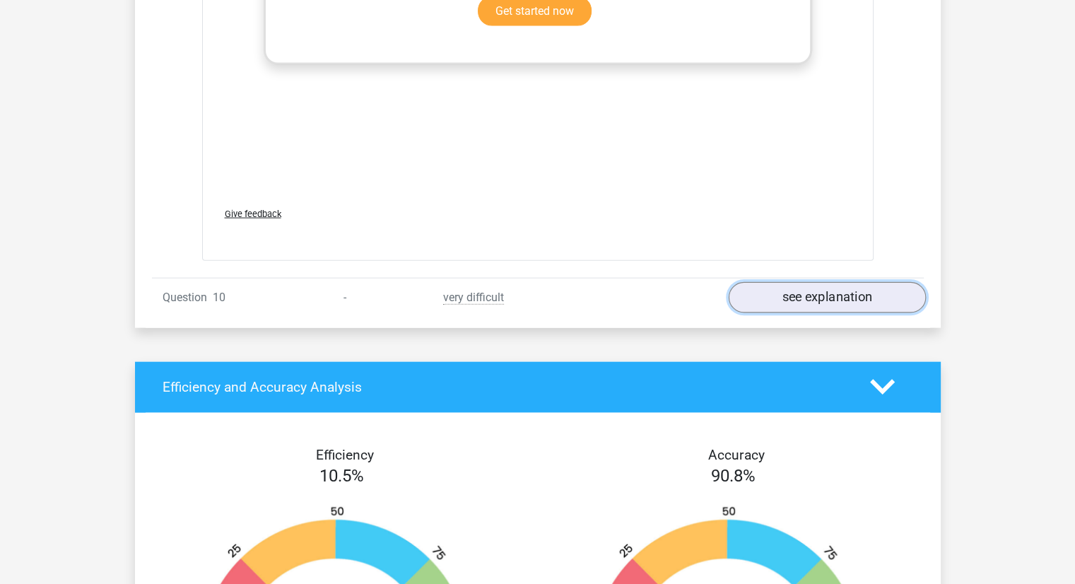
click at [859, 286] on link "see explanation" at bounding box center [826, 297] width 197 height 31
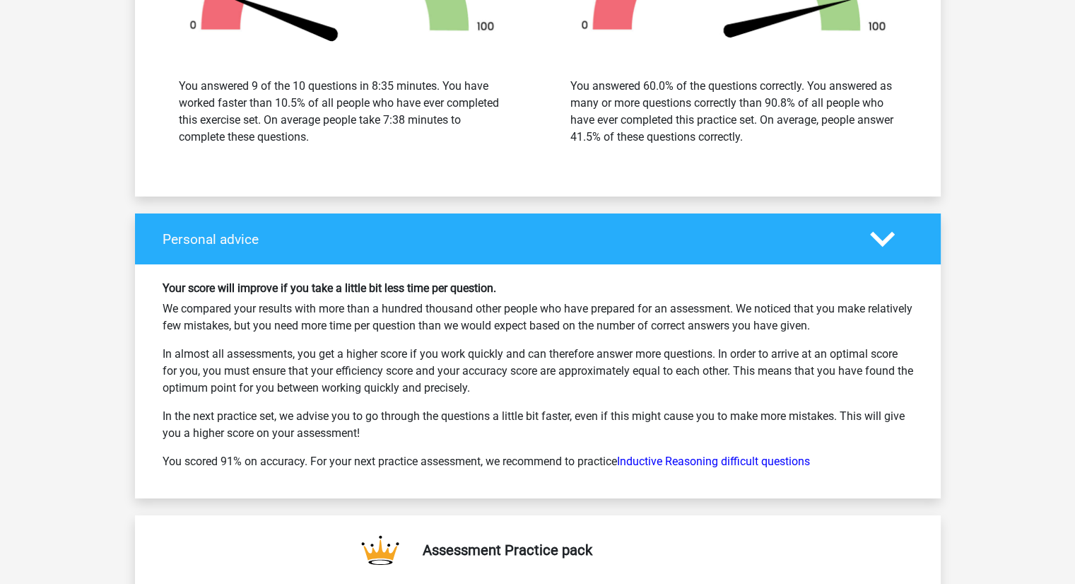
scroll to position [10380, 0]
